Goal: Task Accomplishment & Management: Manage account settings

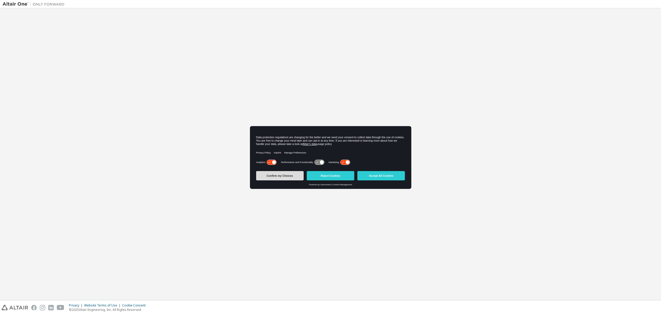
click at [279, 175] on button "Confirm my Choices" at bounding box center [280, 175] width 48 height 9
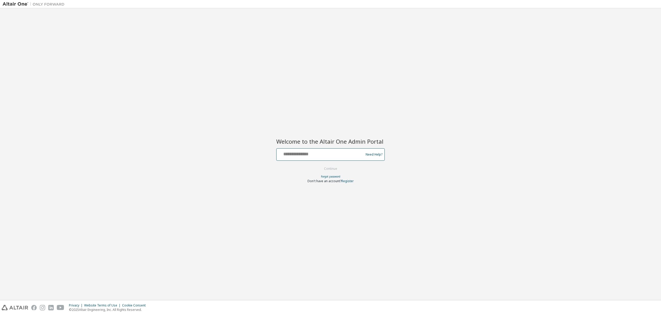
click at [300, 153] on input "text" at bounding box center [321, 153] width 84 height 7
type input "**********"
click at [329, 168] on button "Continue" at bounding box center [331, 169] width 24 height 8
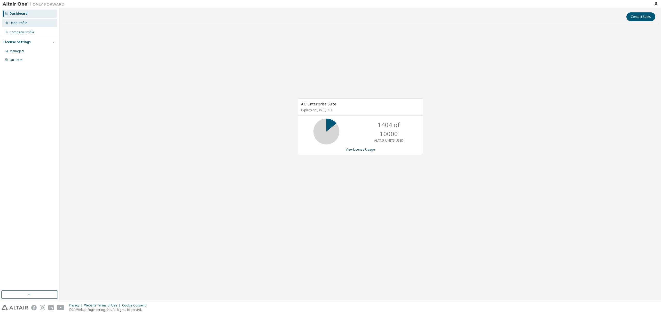
click at [20, 21] on div "User Profile" at bounding box center [19, 23] width 18 height 4
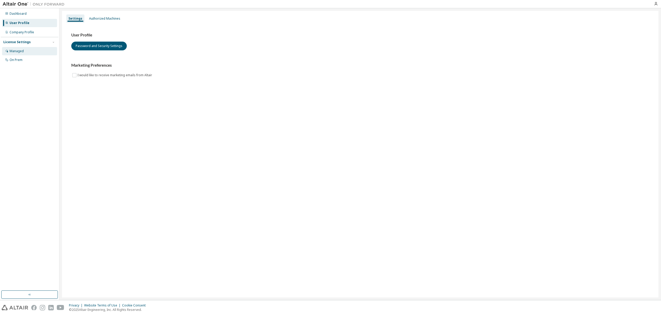
click at [20, 53] on div "Managed" at bounding box center [17, 51] width 14 height 4
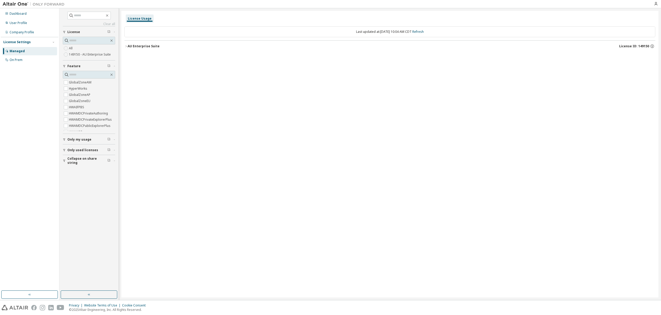
click at [126, 46] on icon "button" at bounding box center [125, 46] width 1 height 2
click at [126, 47] on icon "button" at bounding box center [125, 46] width 3 height 3
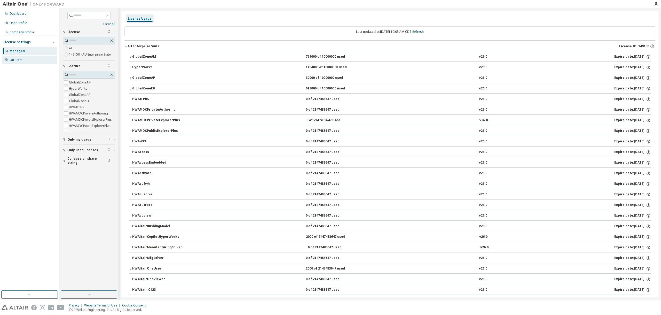
click at [11, 61] on div "On Prem" at bounding box center [16, 60] width 13 height 4
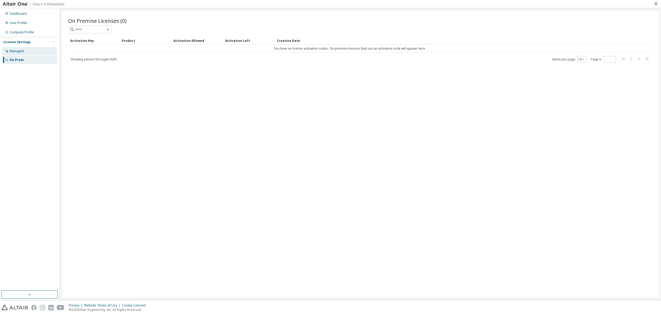
click at [12, 51] on div "Managed" at bounding box center [17, 51] width 14 height 4
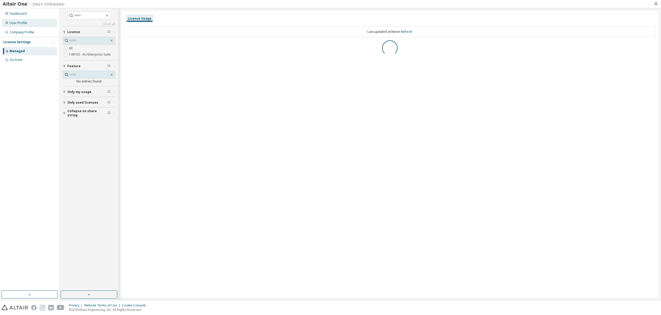
click at [17, 24] on div "User Profile" at bounding box center [19, 23] width 18 height 4
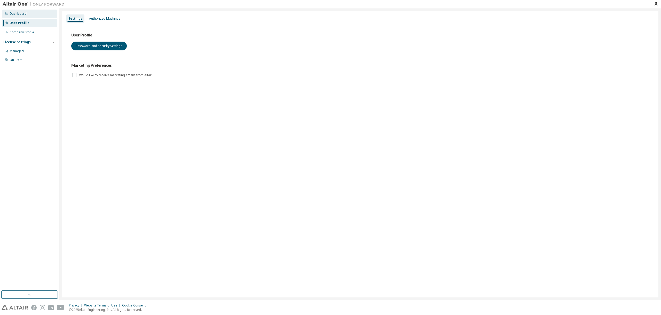
click at [13, 15] on div "Dashboard" at bounding box center [18, 14] width 17 height 4
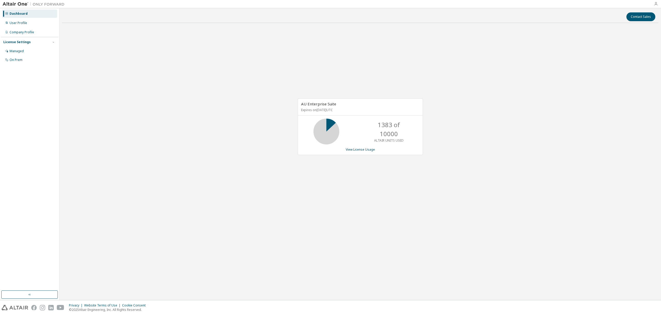
click at [655, 6] on icon "button" at bounding box center [656, 4] width 4 height 4
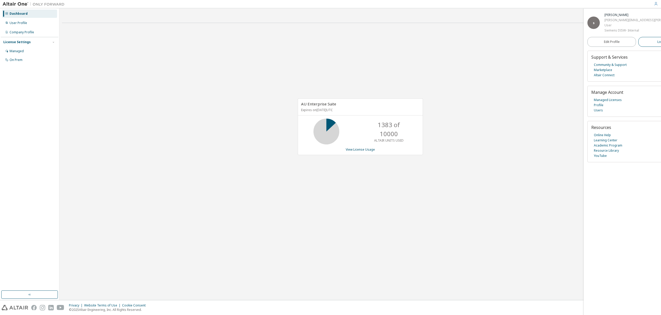
click at [657, 42] on span "Logout" at bounding box center [662, 41] width 11 height 5
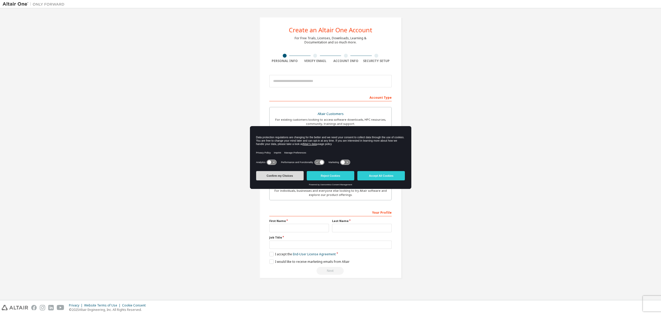
click at [276, 175] on button "Confirm my Choices" at bounding box center [280, 175] width 48 height 9
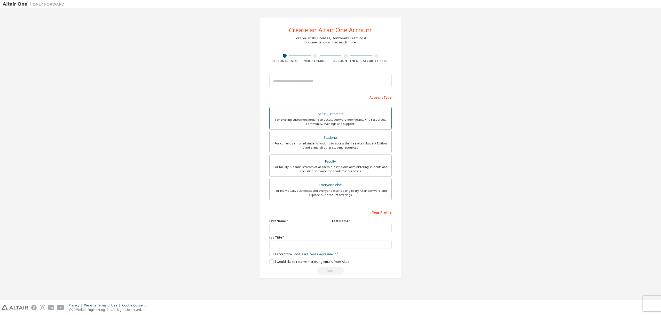
click at [293, 117] on div "For existing customers looking to access software downloads, HPC resources, com…" at bounding box center [331, 121] width 116 height 8
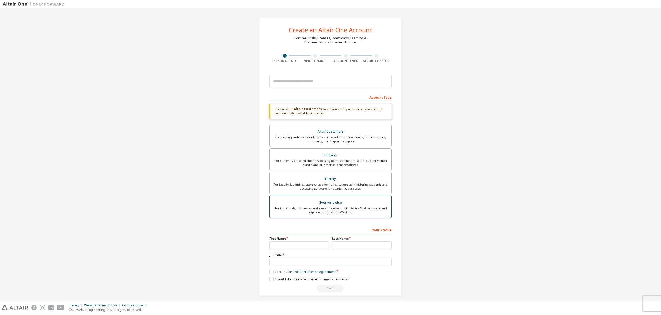
click at [303, 207] on div "For individuals, businesses and everyone else looking to try Altair software an…" at bounding box center [331, 210] width 116 height 8
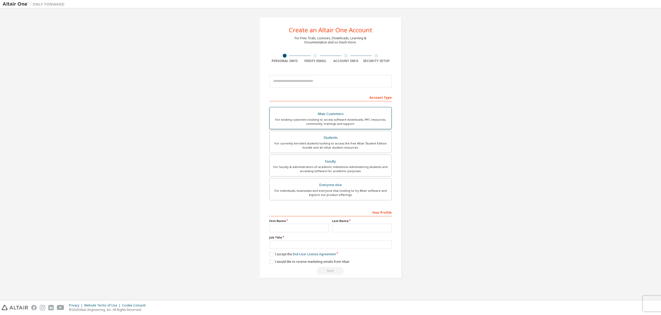
click at [305, 119] on div "For existing customers looking to access software downloads, HPC resources, com…" at bounding box center [331, 121] width 116 height 8
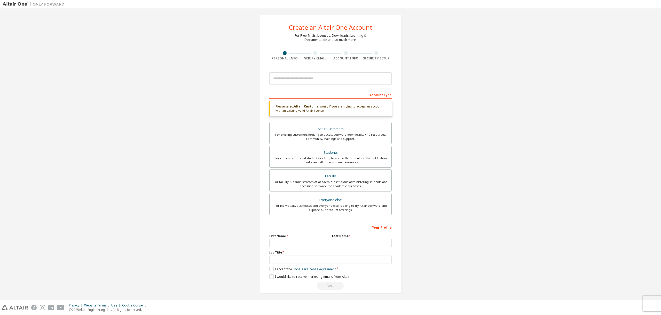
scroll to position [3, 0]
